Goal: Task Accomplishment & Management: Manage account settings

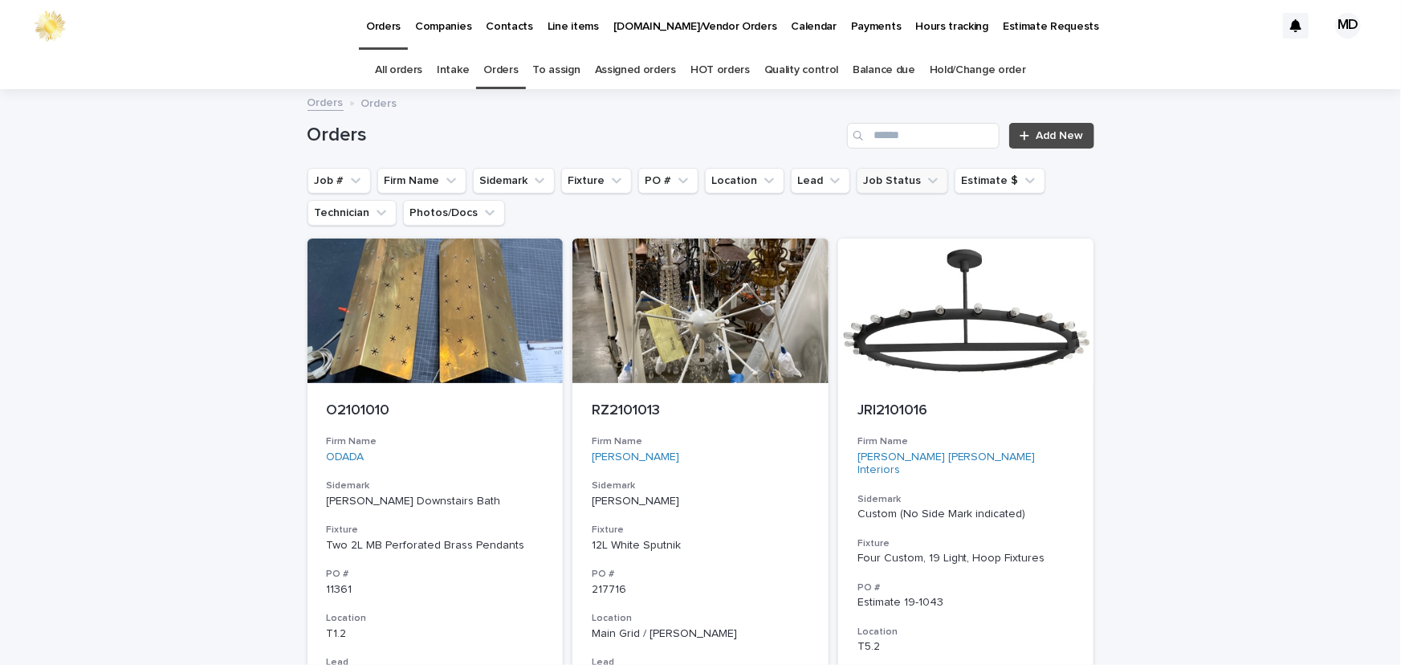
click at [871, 182] on button "Job Status" at bounding box center [903, 181] width 92 height 26
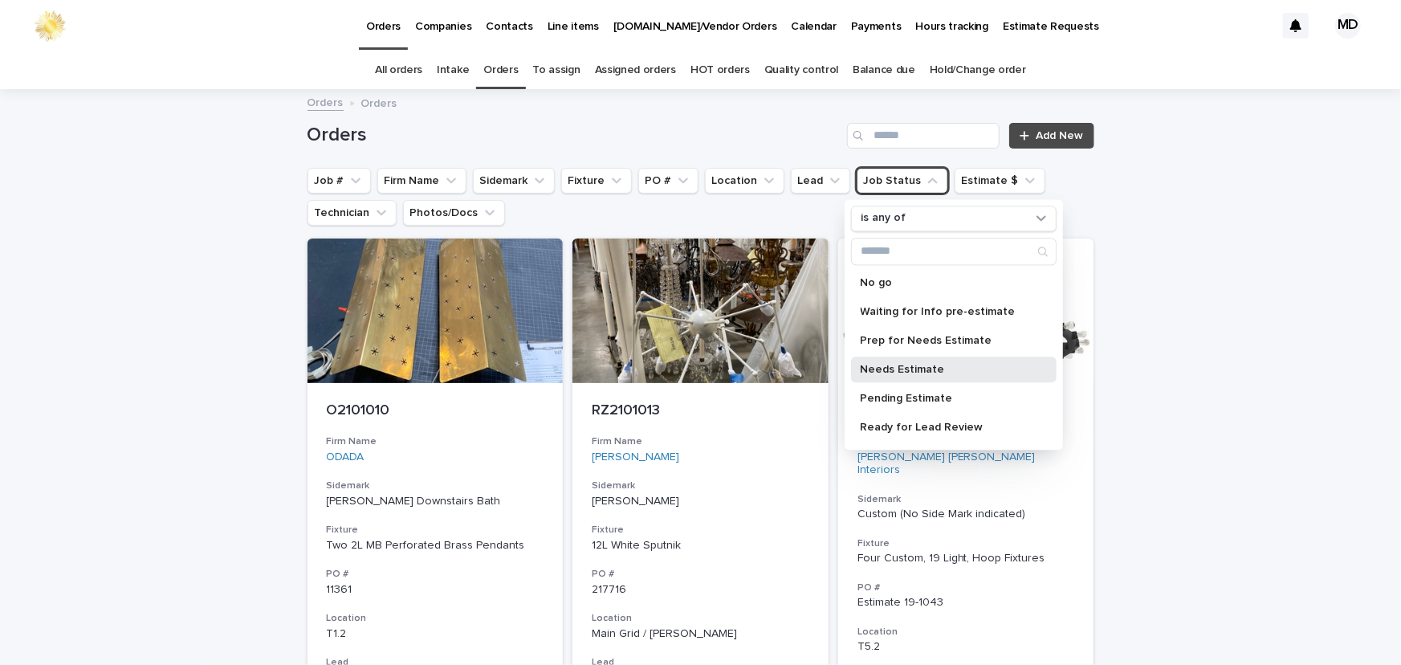
click at [875, 370] on p "Needs Estimate" at bounding box center [946, 369] width 170 height 11
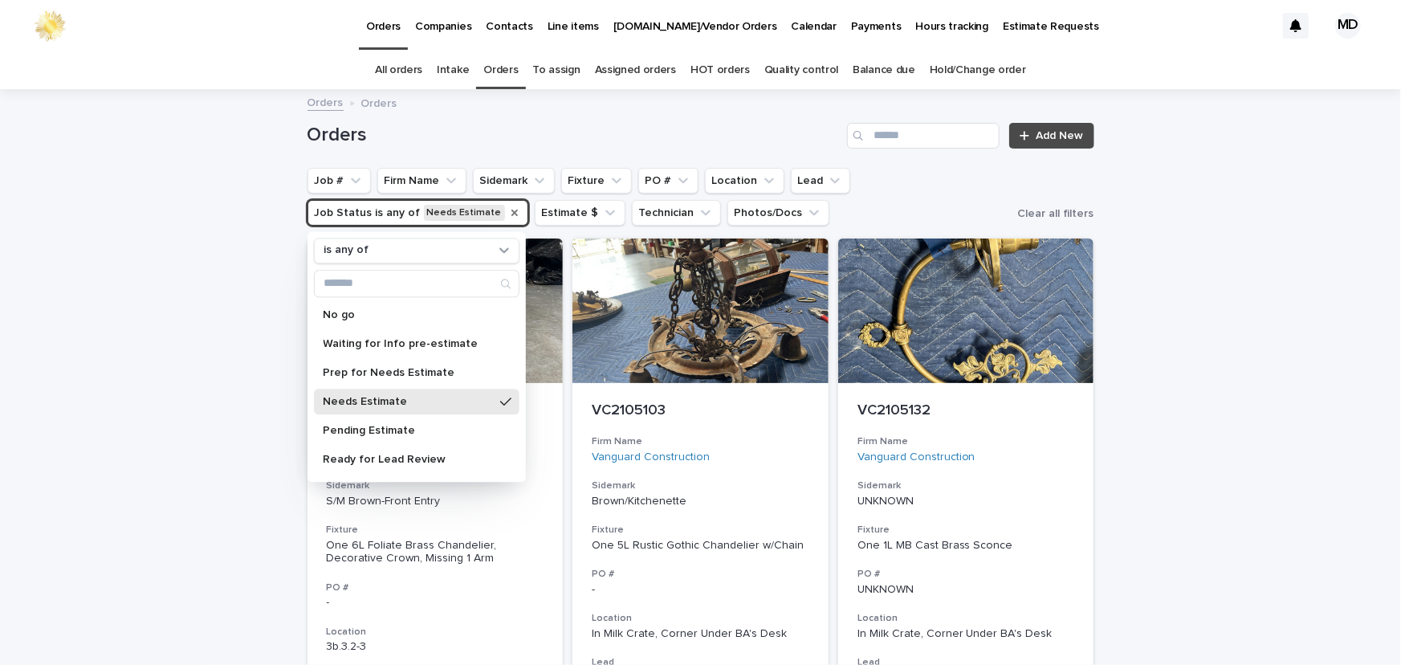
click at [508, 213] on icon "Job Status" at bounding box center [514, 212] width 13 height 13
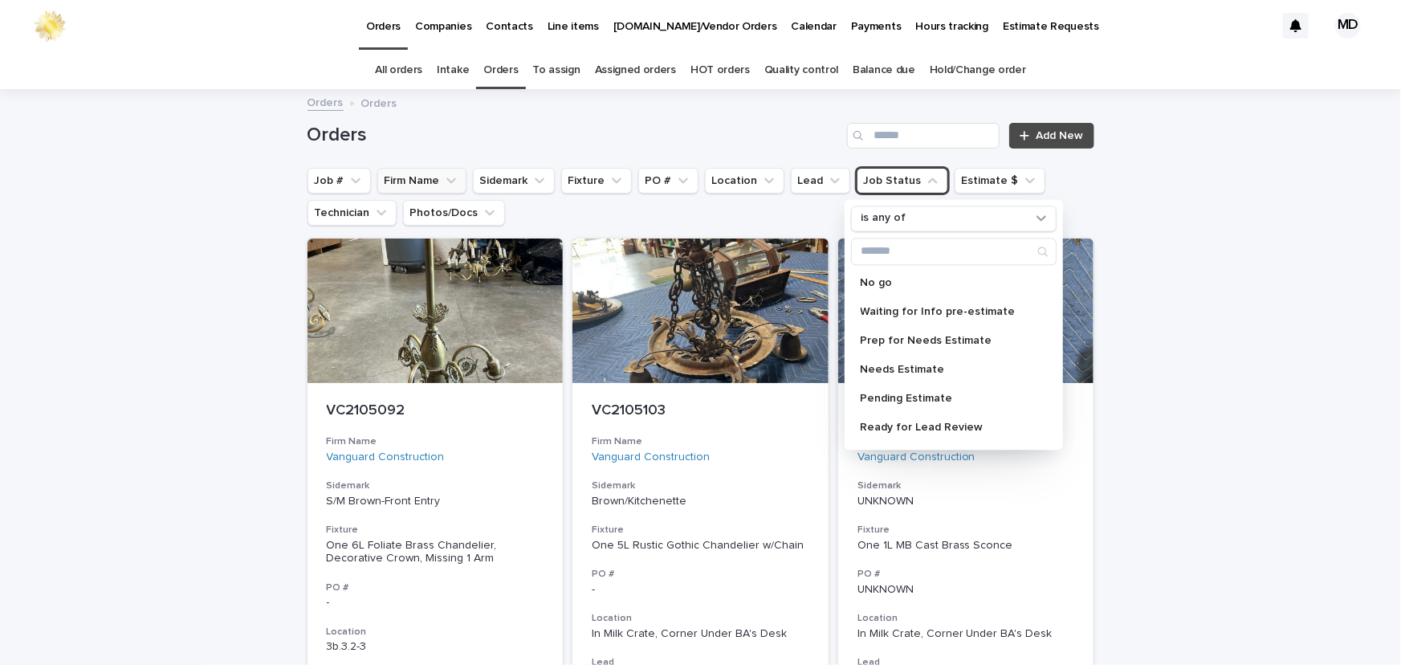
click at [401, 180] on button "Firm Name" at bounding box center [421, 181] width 89 height 26
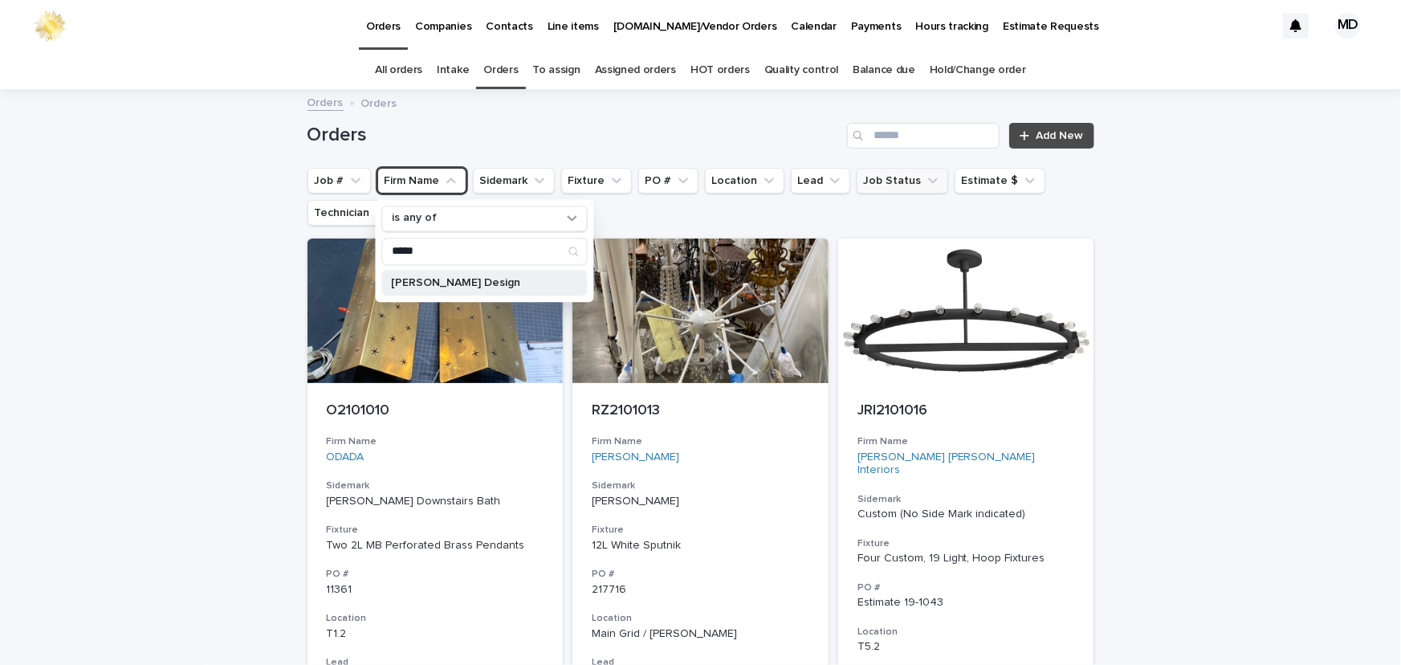
type input "*****"
click at [410, 271] on div "Margaret Ash Design" at bounding box center [484, 283] width 206 height 26
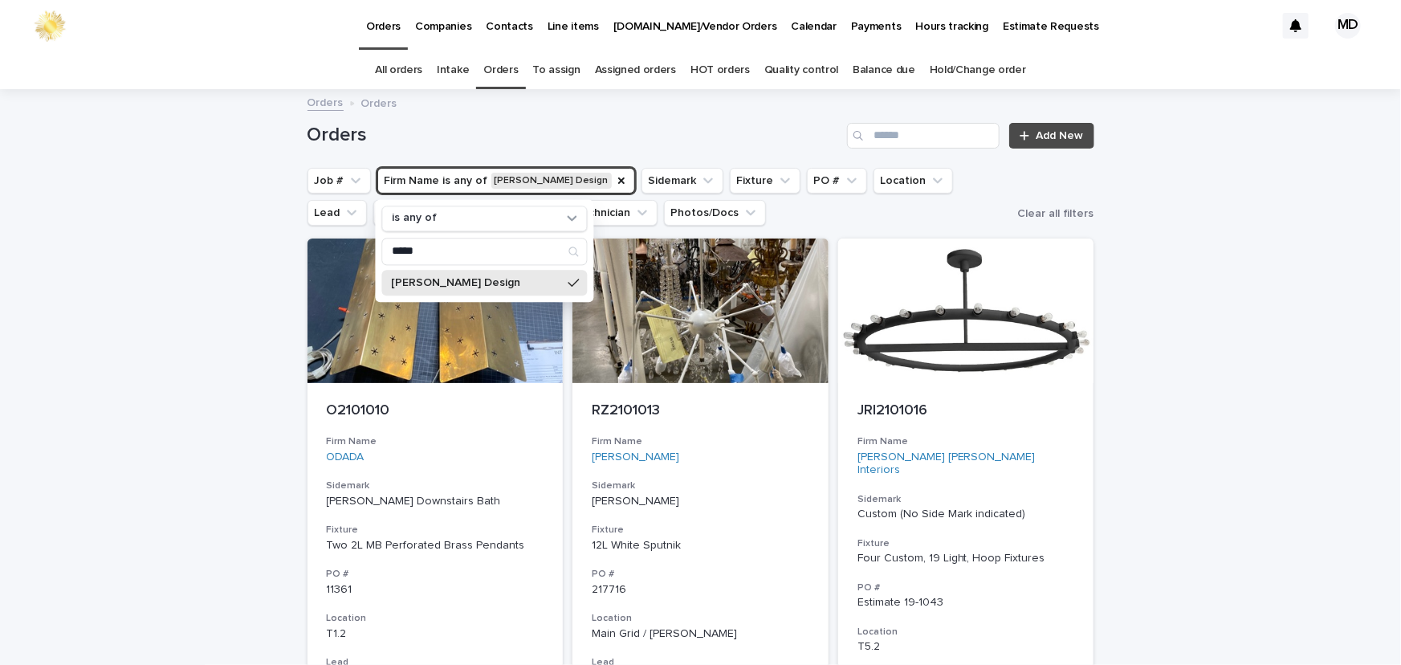
click at [450, 279] on p "Margaret Ash Design" at bounding box center [476, 282] width 170 height 11
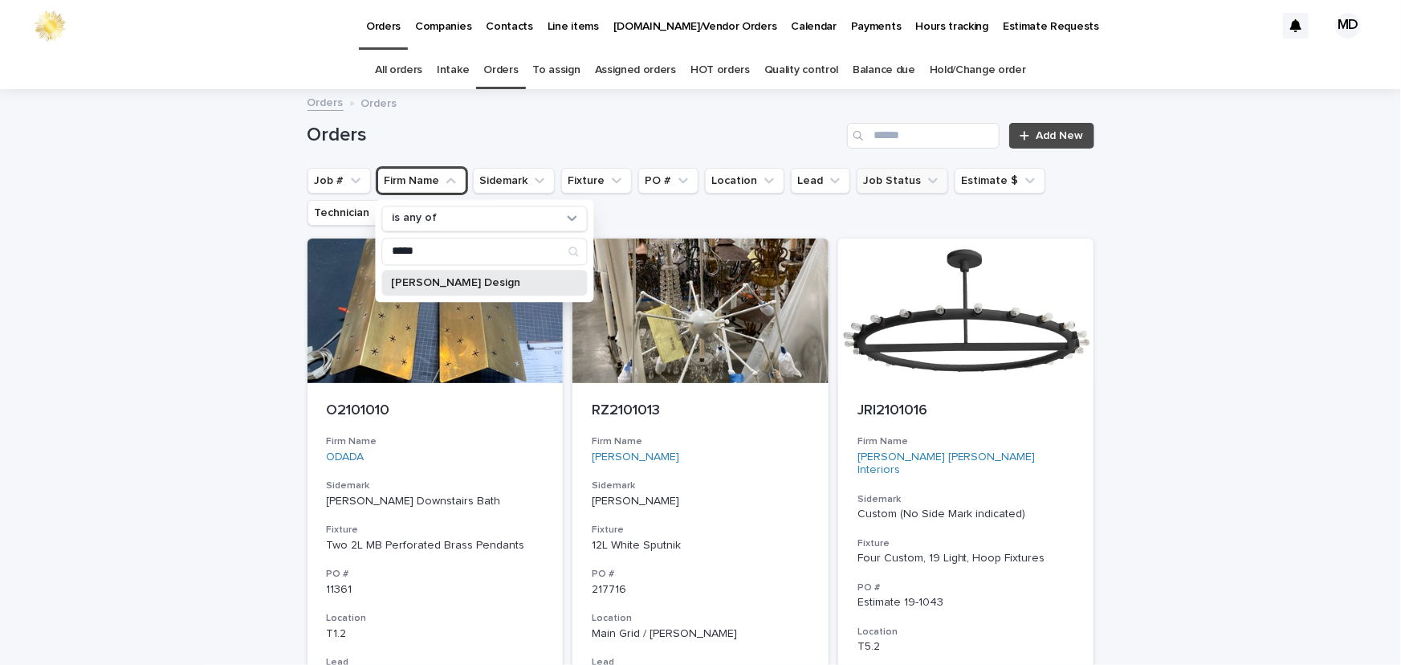
click at [404, 279] on p "Margaret Ash Design" at bounding box center [476, 282] width 170 height 11
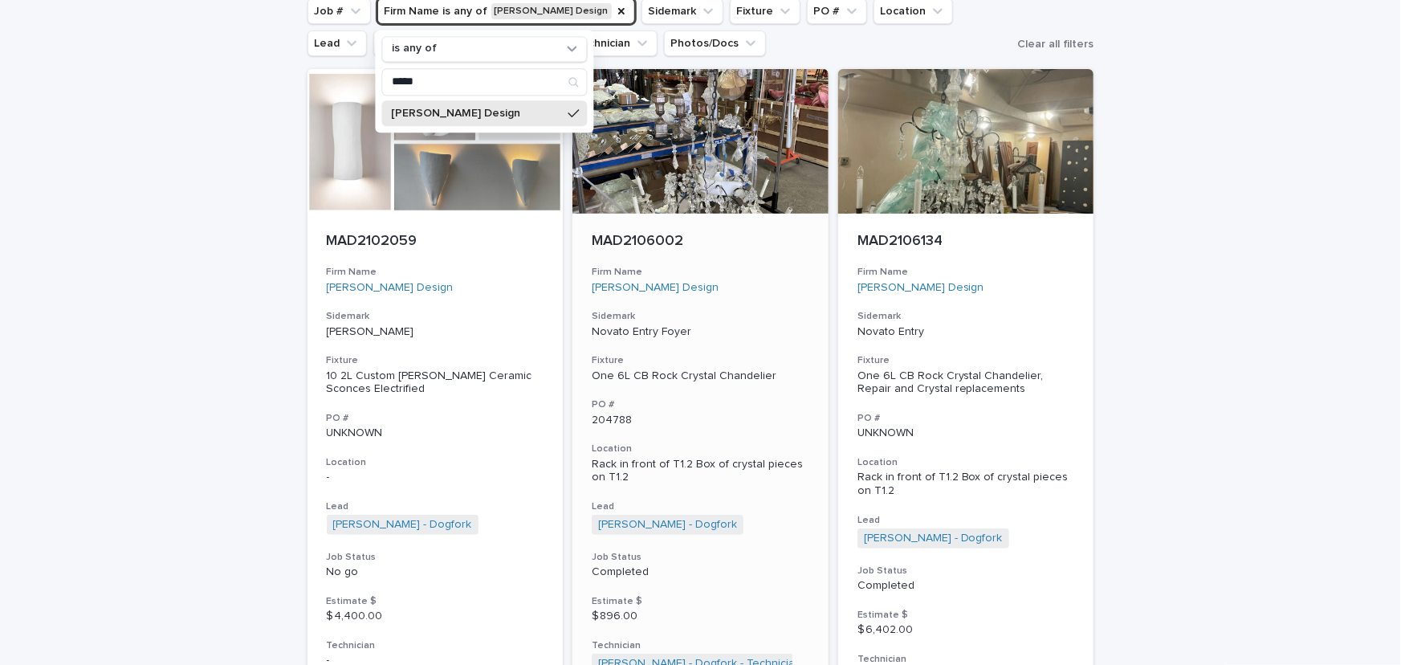
scroll to position [218, 0]
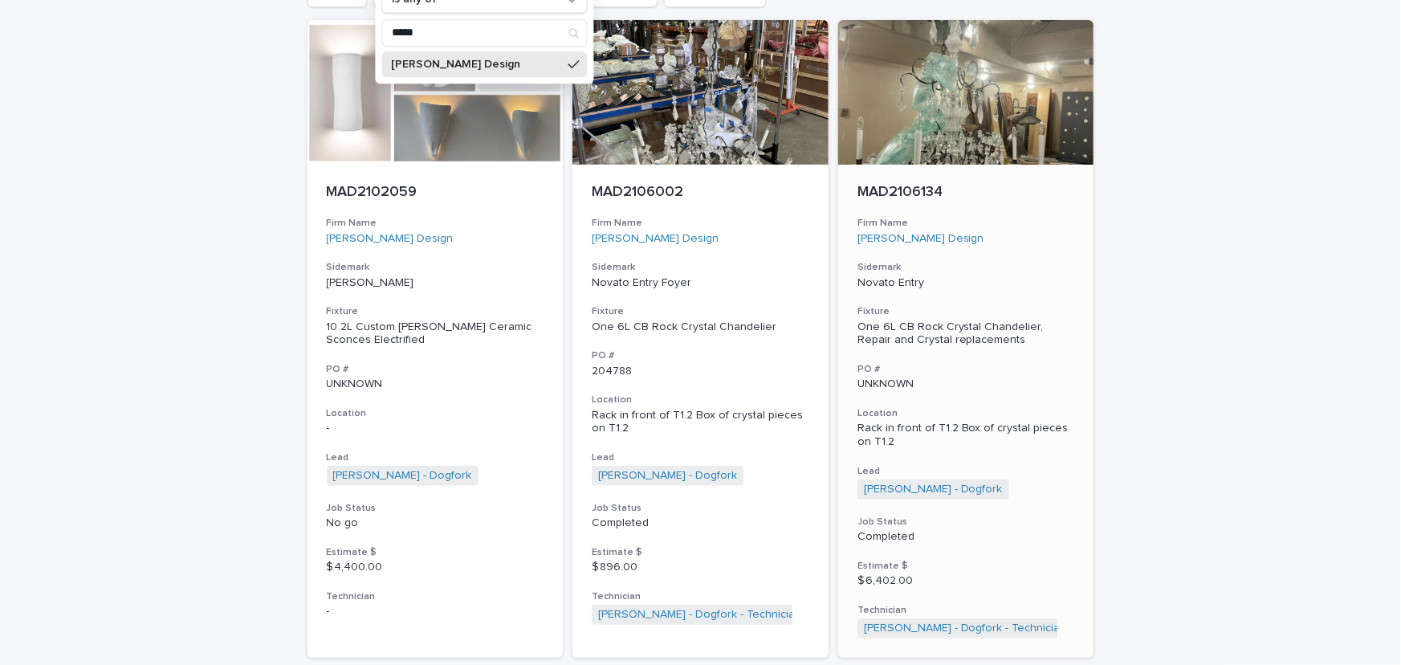
click at [929, 336] on div "One 6L CB Rock Crystal Chandelier, Repair and Crystal replacements" at bounding box center [967, 333] width 218 height 27
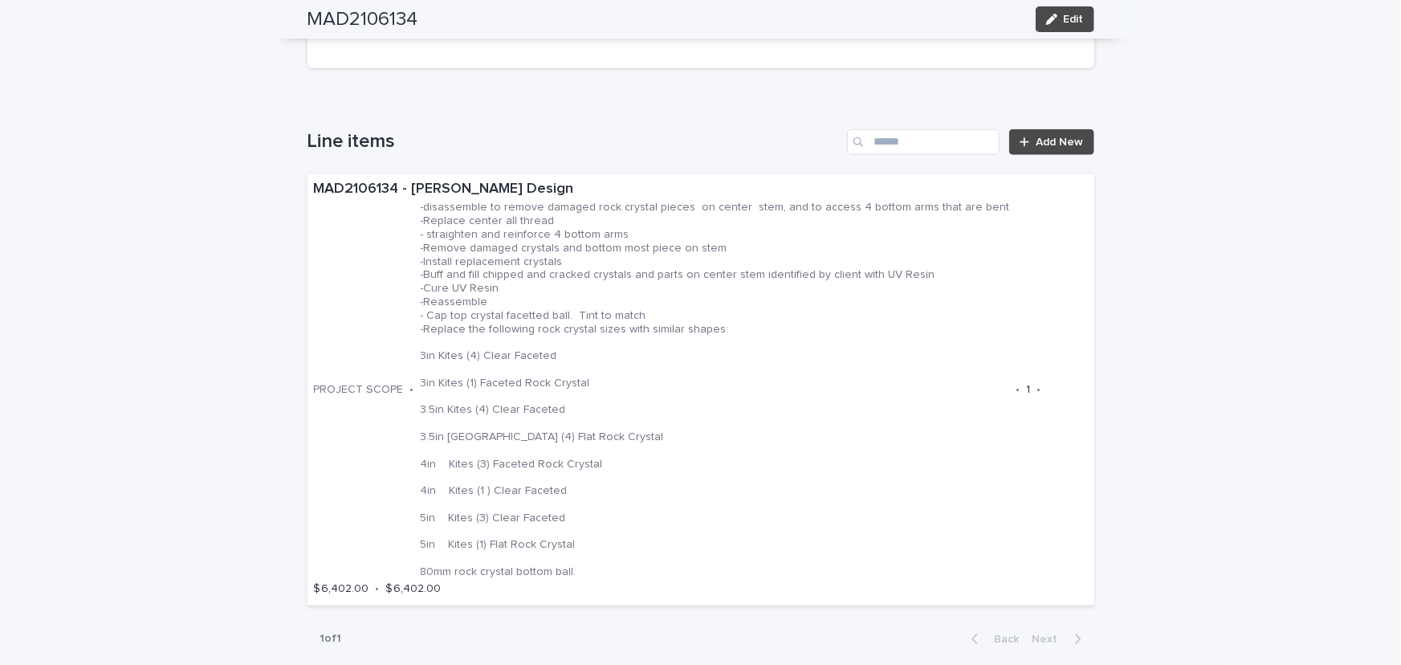
scroll to position [875, 0]
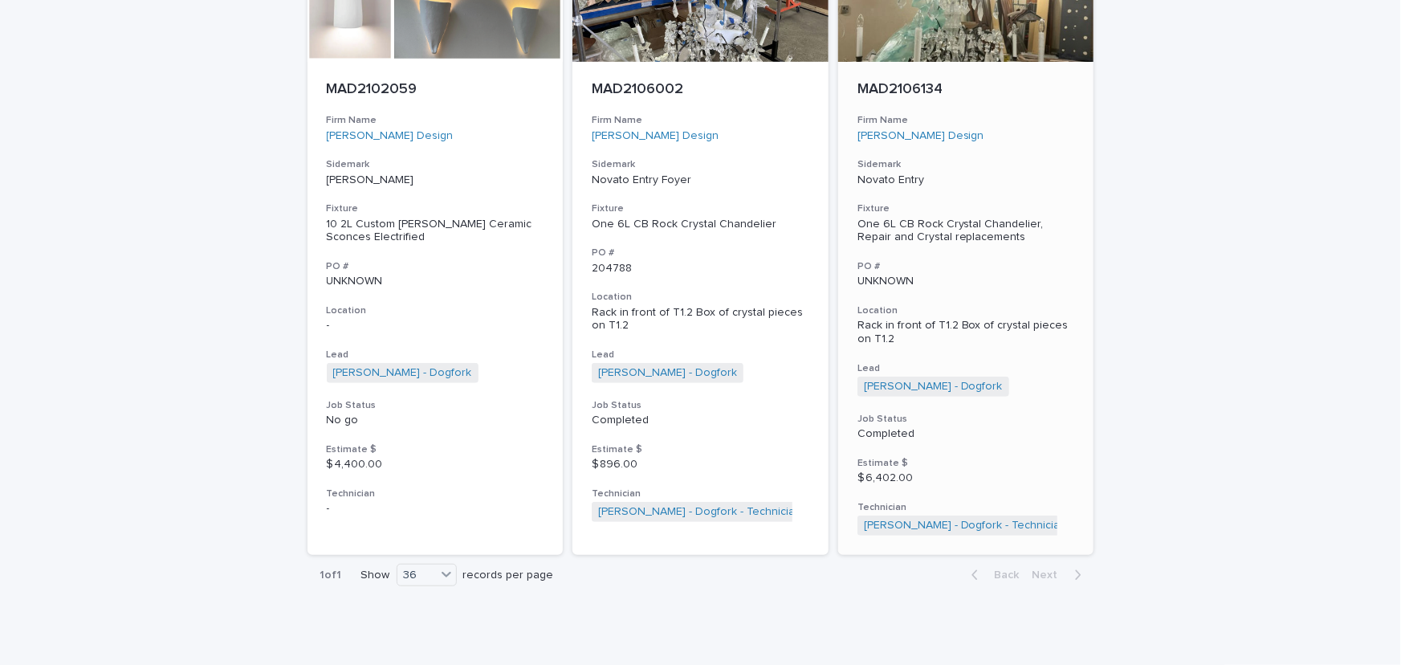
scroll to position [330, 0]
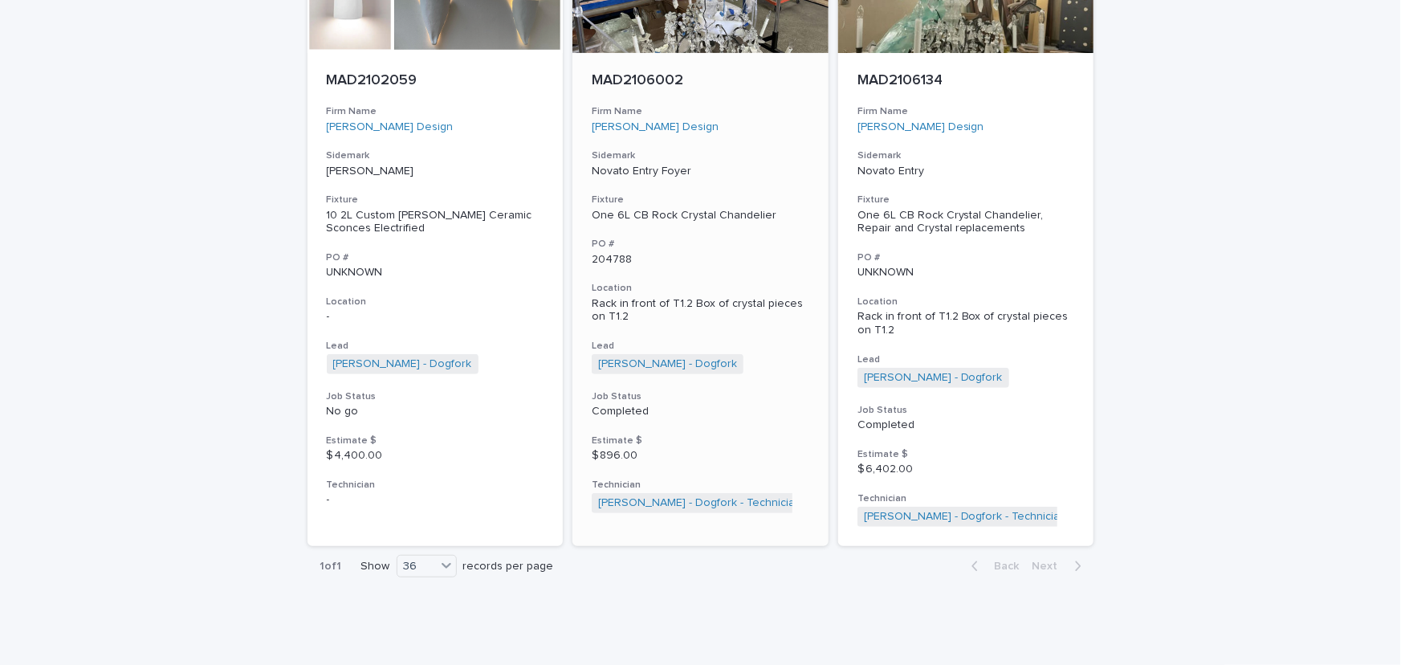
click at [613, 300] on p "Rack in front of T1.2 Box of crystal pieces on T1.2" at bounding box center [701, 310] width 218 height 27
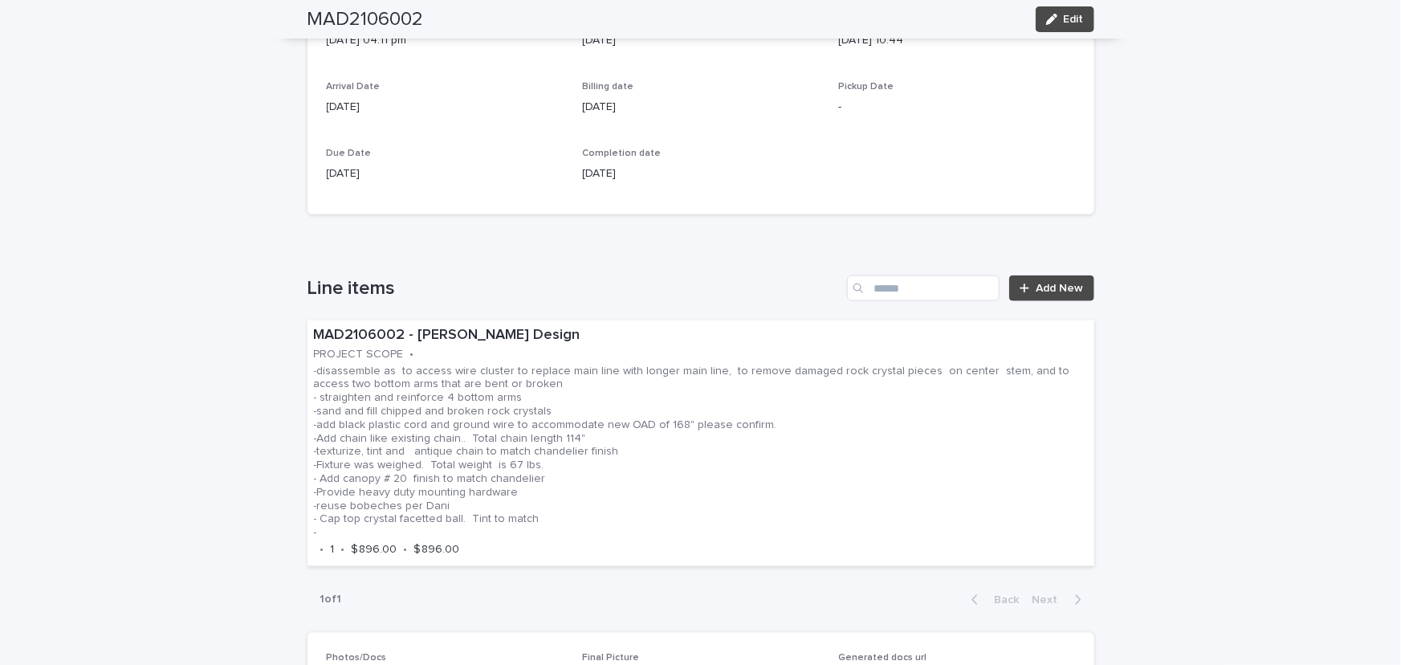
scroll to position [803, 0]
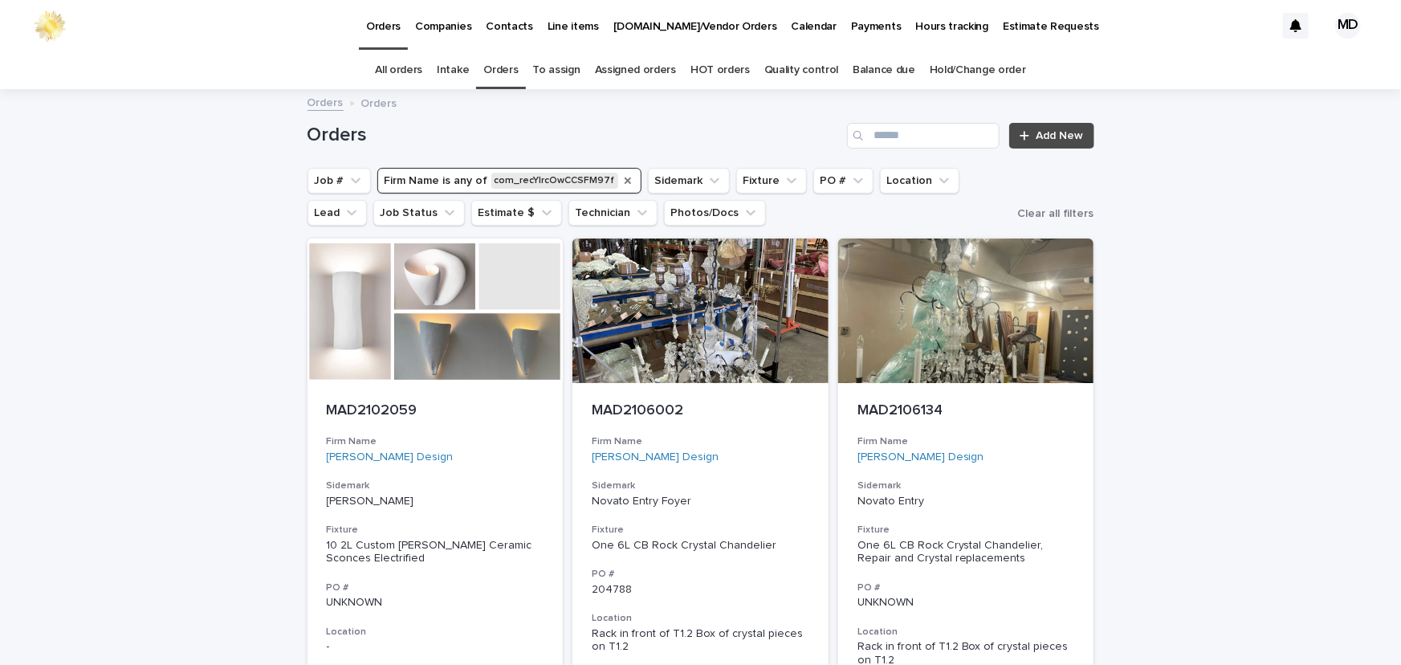
click at [625, 181] on icon "Firm Name" at bounding box center [628, 180] width 6 height 6
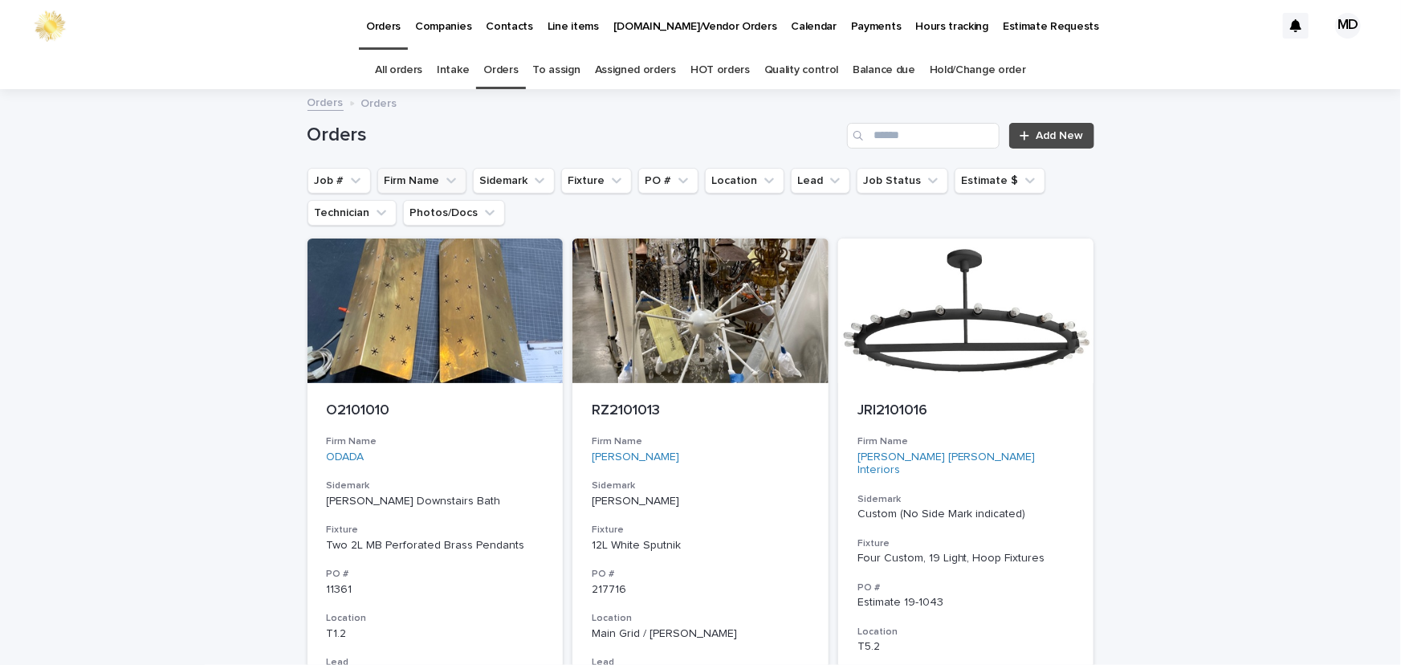
click at [417, 176] on button "Firm Name" at bounding box center [421, 181] width 89 height 26
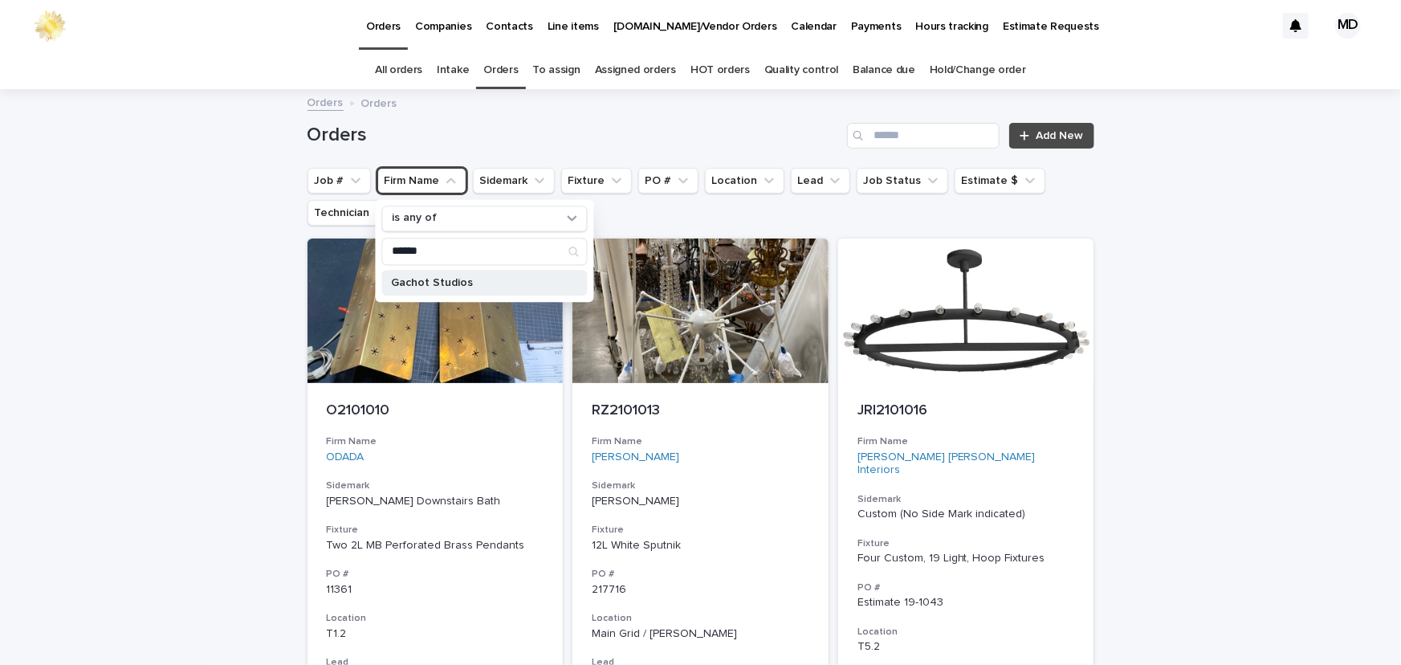
type input "******"
click at [412, 283] on p "Gachot Studios" at bounding box center [476, 282] width 170 height 11
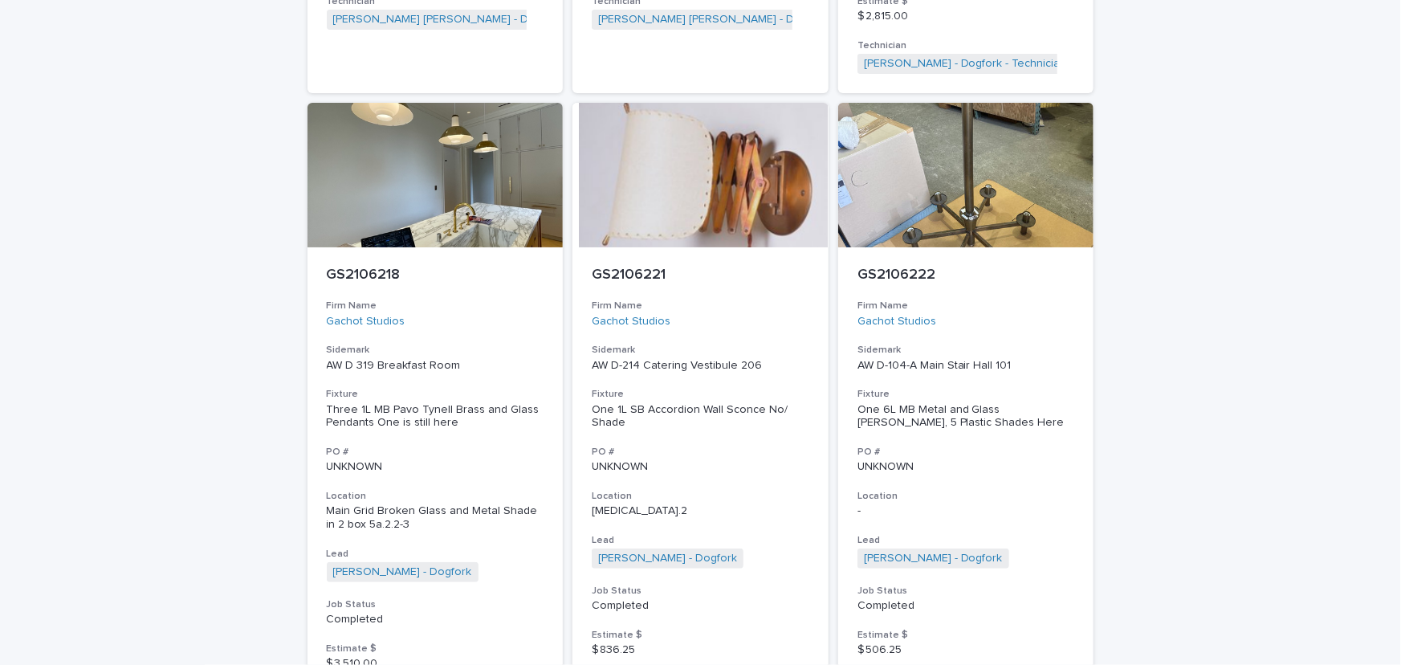
scroll to position [4087, 0]
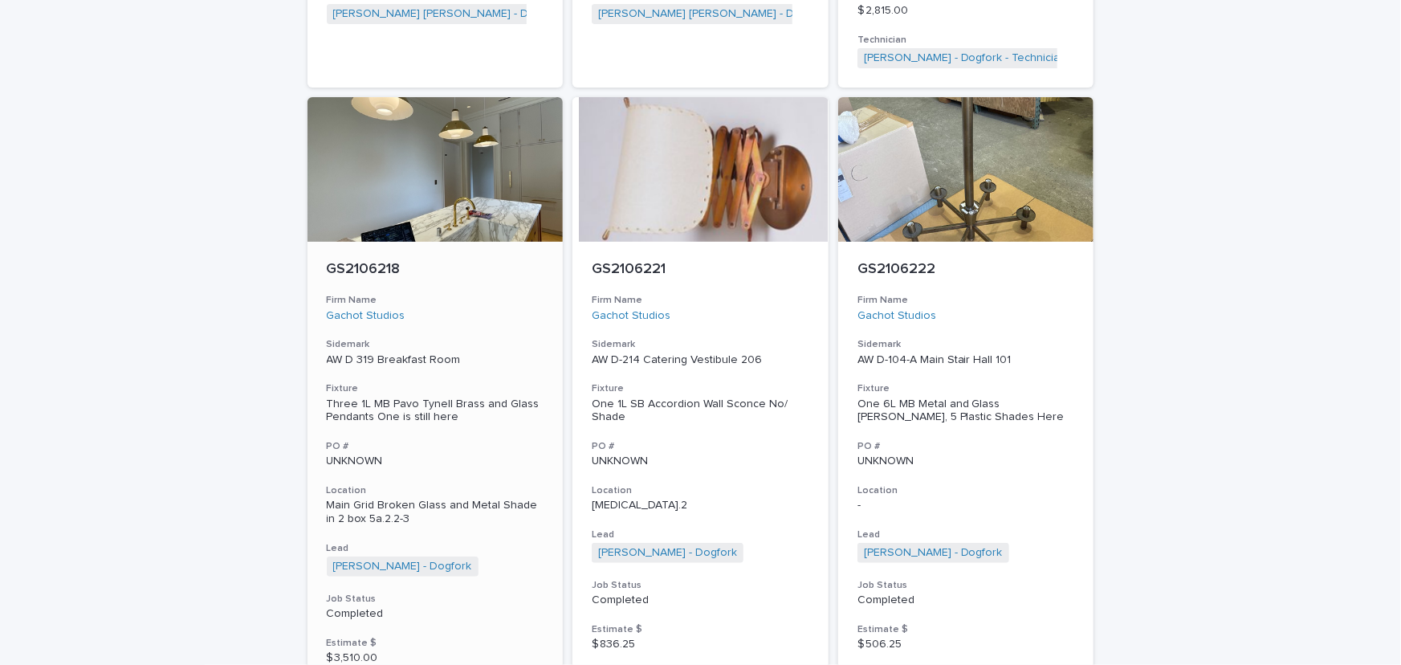
click at [371, 397] on div "Three 1L MB Pavo Tynell Brass and Glass Pendants One is still here" at bounding box center [436, 410] width 218 height 27
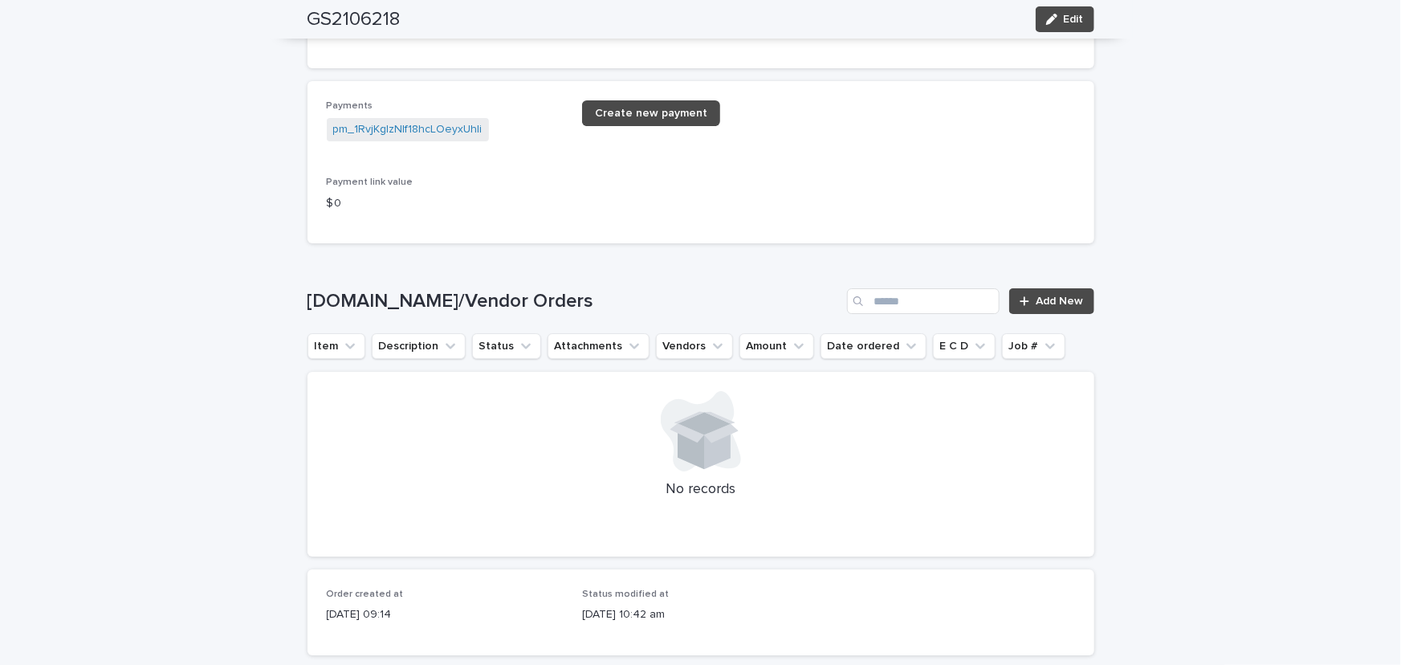
scroll to position [2700, 0]
